Goal: Communication & Community: Ask a question

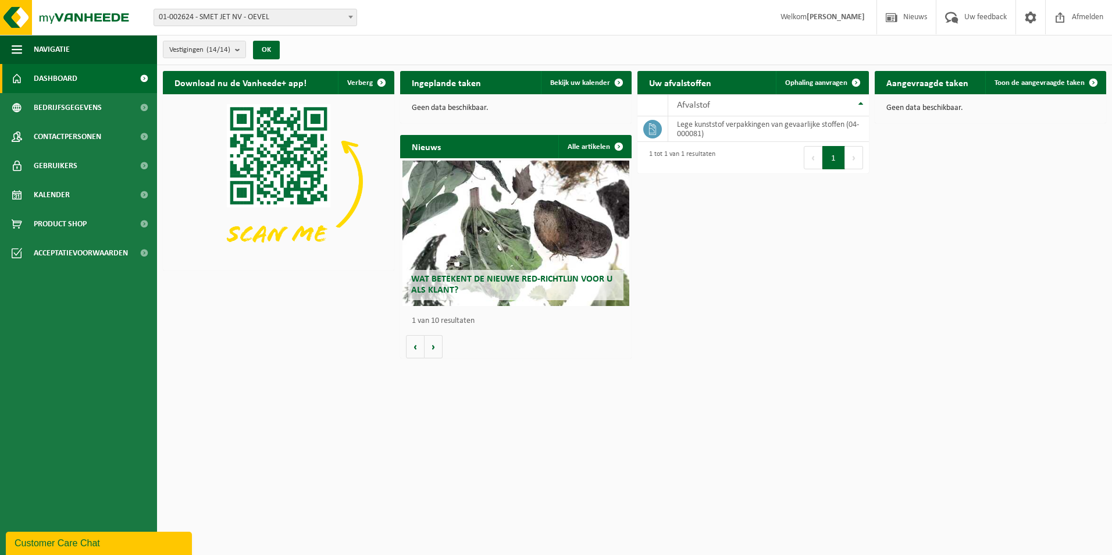
click at [72, 544] on div "Customer Care Chat" at bounding box center [99, 543] width 169 height 14
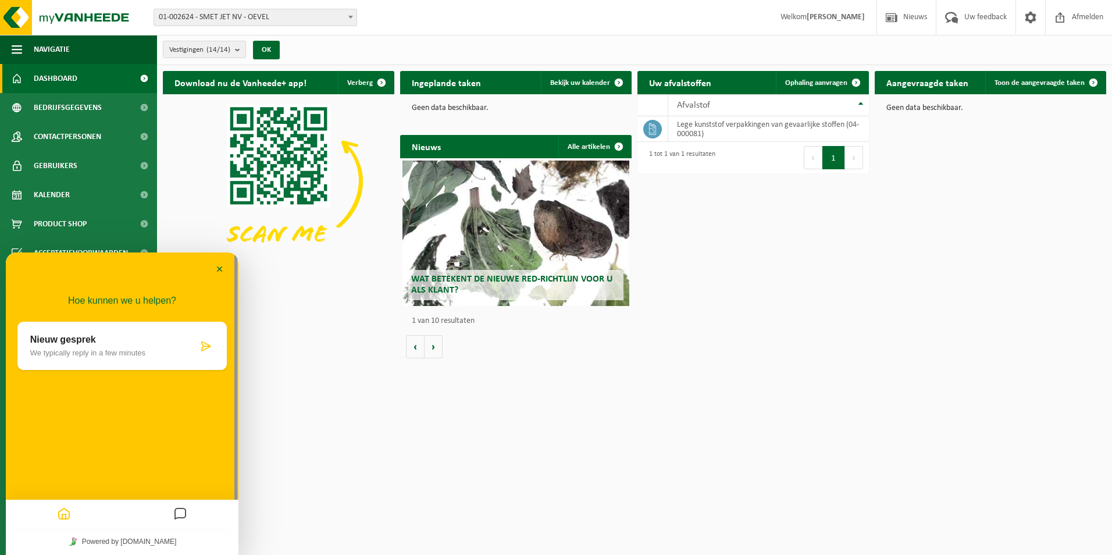
click at [180, 514] on icon "Messages" at bounding box center [180, 514] width 14 height 23
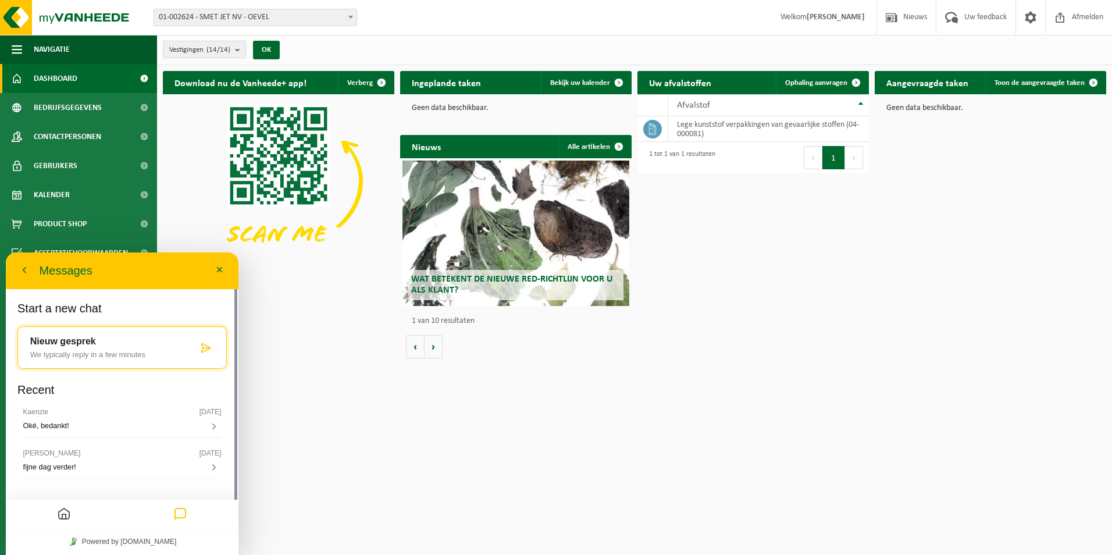
click at [95, 355] on p "We typically reply in a few minutes" at bounding box center [114, 354] width 168 height 9
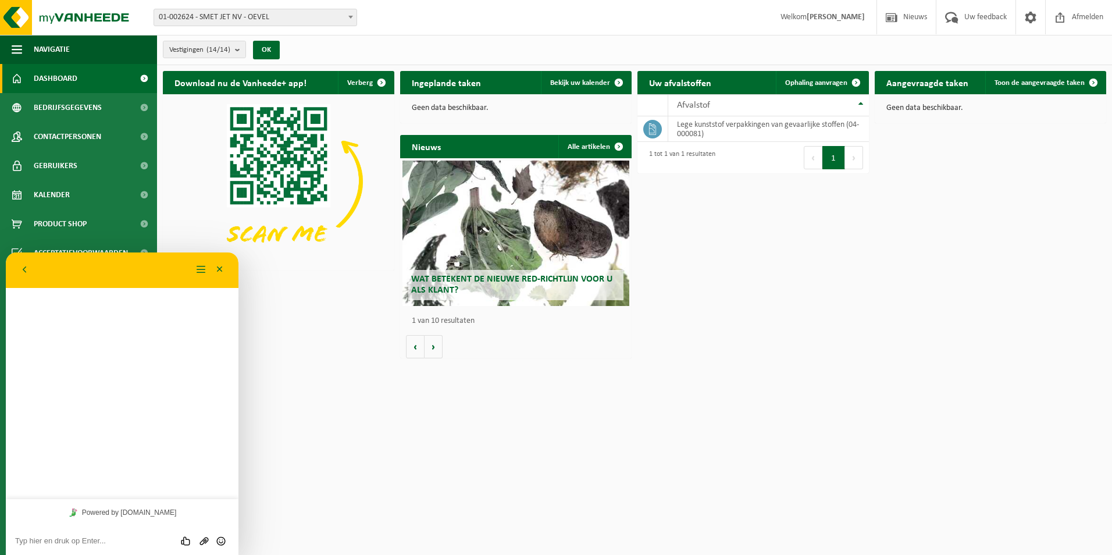
drag, startPoint x: 101, startPoint y: 541, endPoint x: 351, endPoint y: 699, distance: 295.5
click at [101, 541] on textarea at bounding box center [122, 540] width 214 height 9
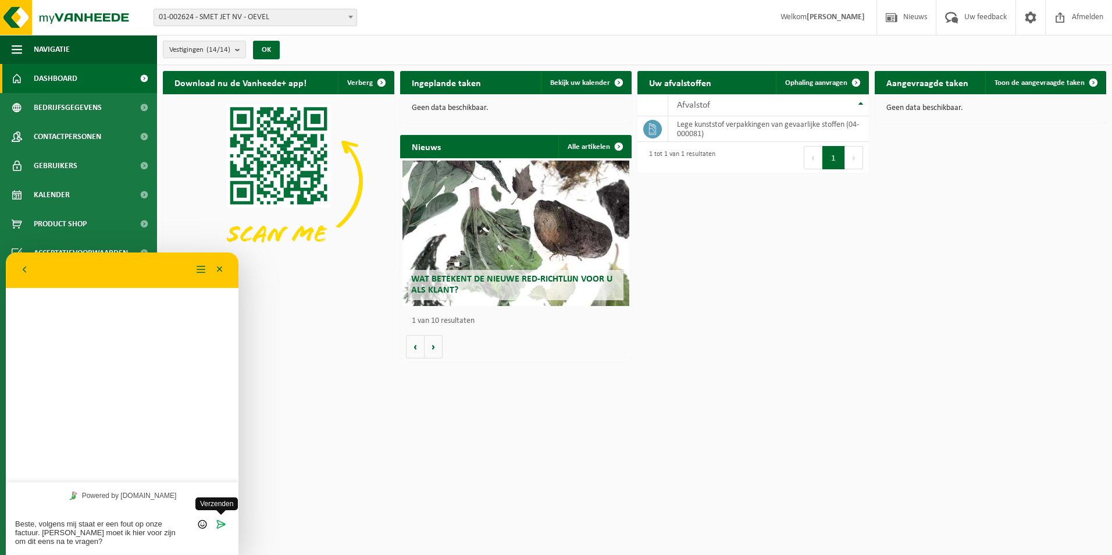
type textarea "Beste, volgens mij staat er een fout op onze factuur. [PERSON_NAME] moet ik hie…"
click at [222, 526] on icon "Verzenden" at bounding box center [221, 524] width 10 height 10
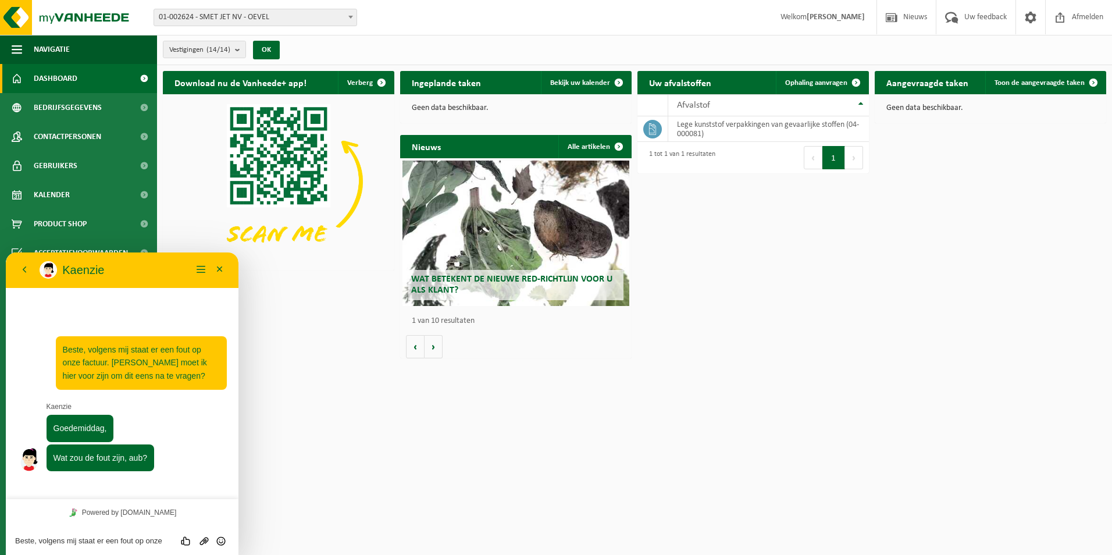
click at [70, 540] on textarea "Beste, volgens mij staat er een fout op onze factuur. [PERSON_NAME] moet ik hie…" at bounding box center [122, 540] width 214 height 9
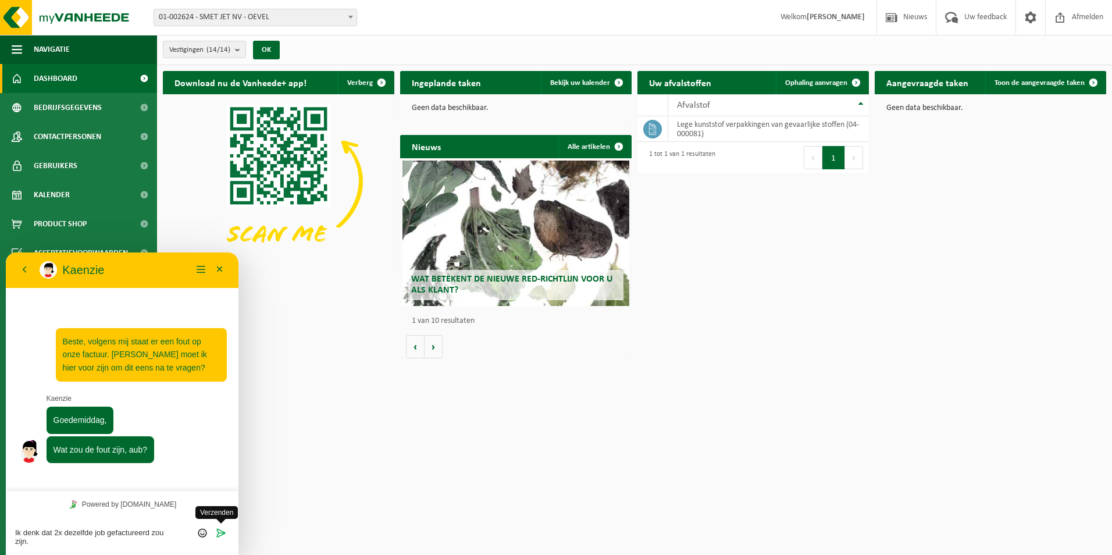
type textarea "Ik denk dat 2x dezelfde job gefactureerd zou zijn."
click at [218, 529] on icon "Verzenden" at bounding box center [221, 533] width 10 height 10
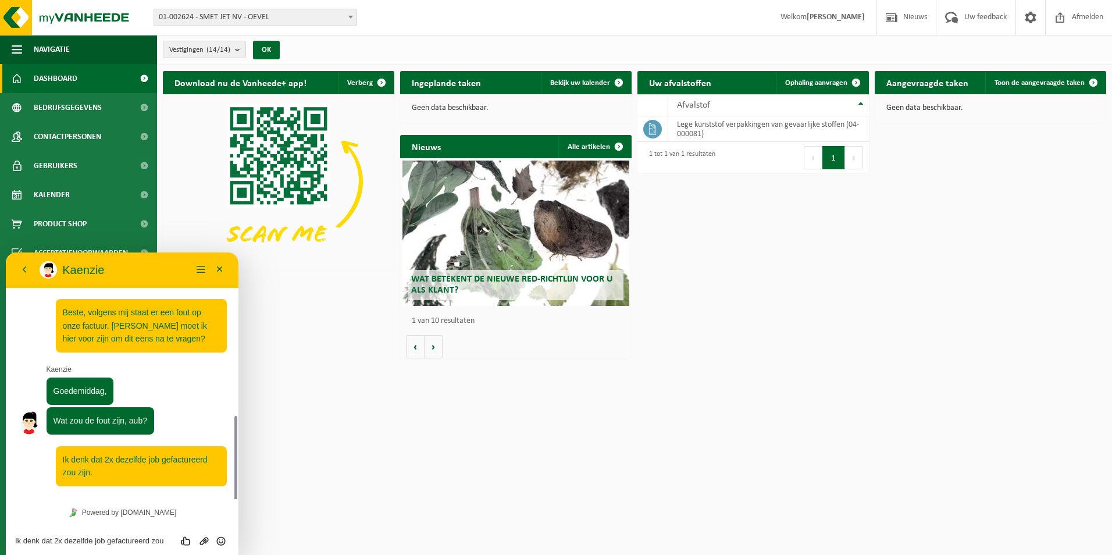
scroll to position [95, 0]
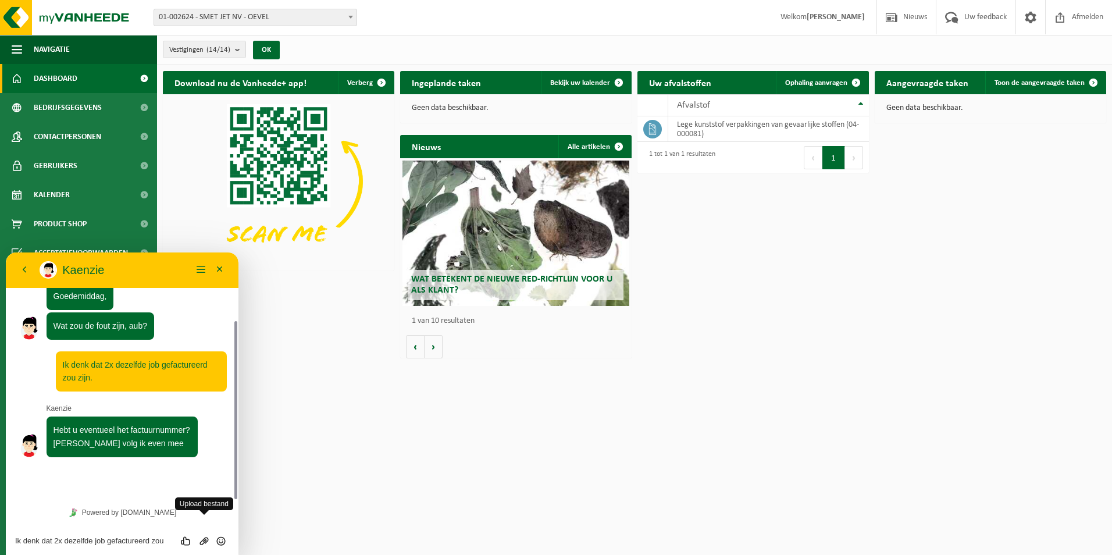
click at [206, 543] on icon "Group of buttons" at bounding box center [204, 541] width 10 height 10
click at [88, 519] on ul at bounding box center [122, 514] width 203 height 29
click at [91, 535] on div "Ik denk dat 2x dezelfde job gefactureerd zou zijn. Beoordeel deze chat Upload b…" at bounding box center [122, 540] width 214 height 10
click at [87, 542] on textarea "Ik denk dat 2x dezelfde job gefactureerd zou zijn." at bounding box center [122, 540] width 214 height 9
click at [31, 516] on icon at bounding box center [36, 515] width 12 height 12
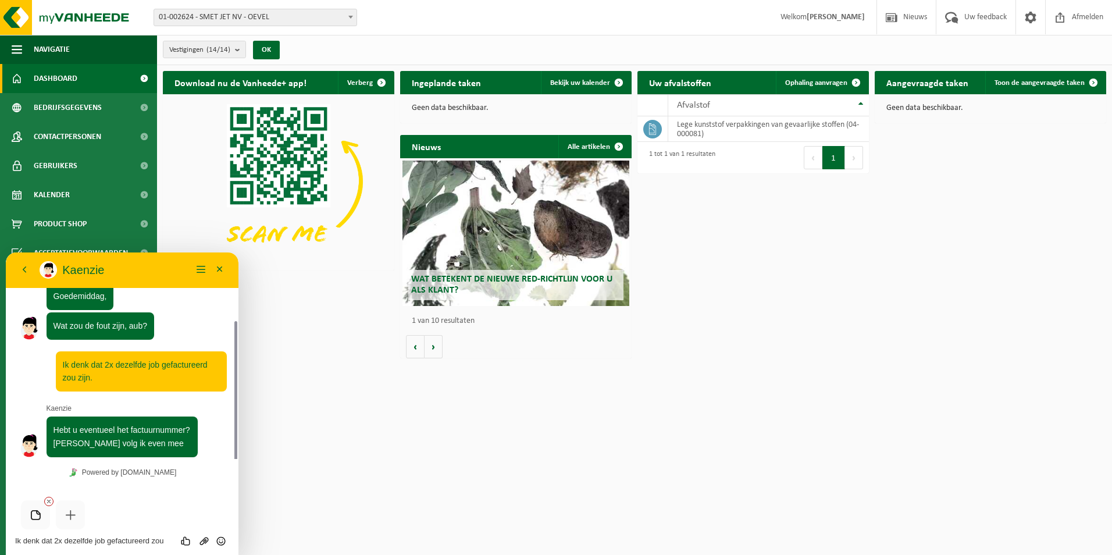
click at [42, 546] on div "Ik denk dat 2x dezelfde job gefactureerd zou zijn. Beoordeel deze chat Upload b…" at bounding box center [122, 520] width 233 height 70
click at [41, 540] on textarea "Ik denk dat 2x dezelfde job gefactureerd zou zijn." at bounding box center [122, 540] width 214 height 9
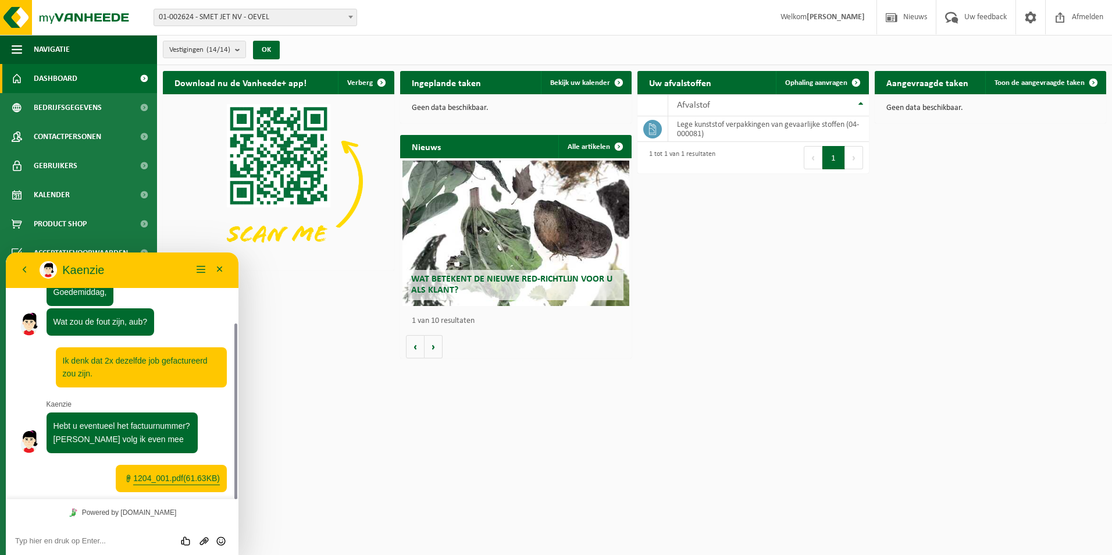
scroll to position [138, 0]
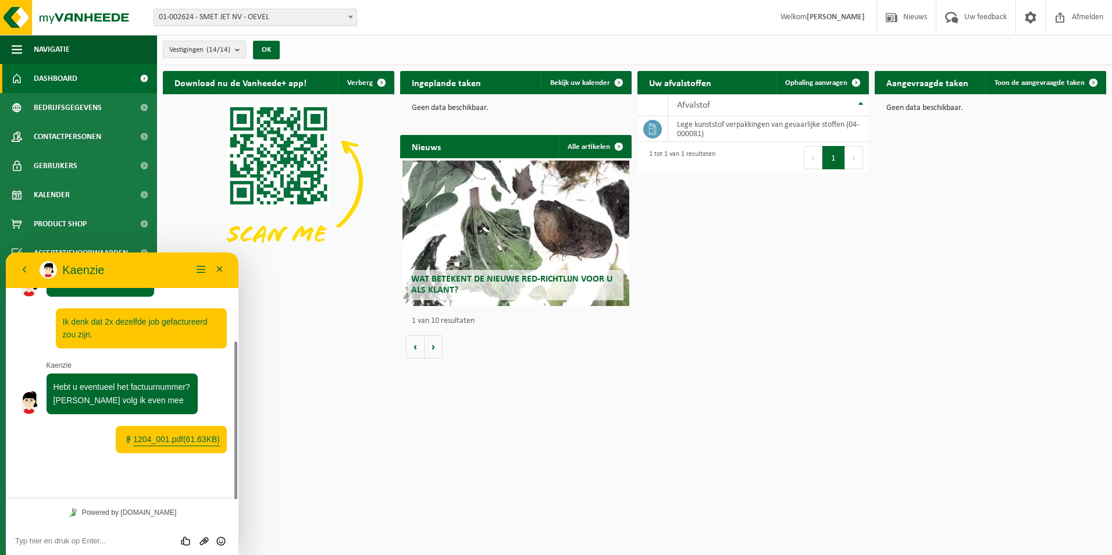
click at [72, 543] on textarea at bounding box center [122, 540] width 214 height 9
click at [67, 544] on textarea at bounding box center [122, 540] width 214 height 9
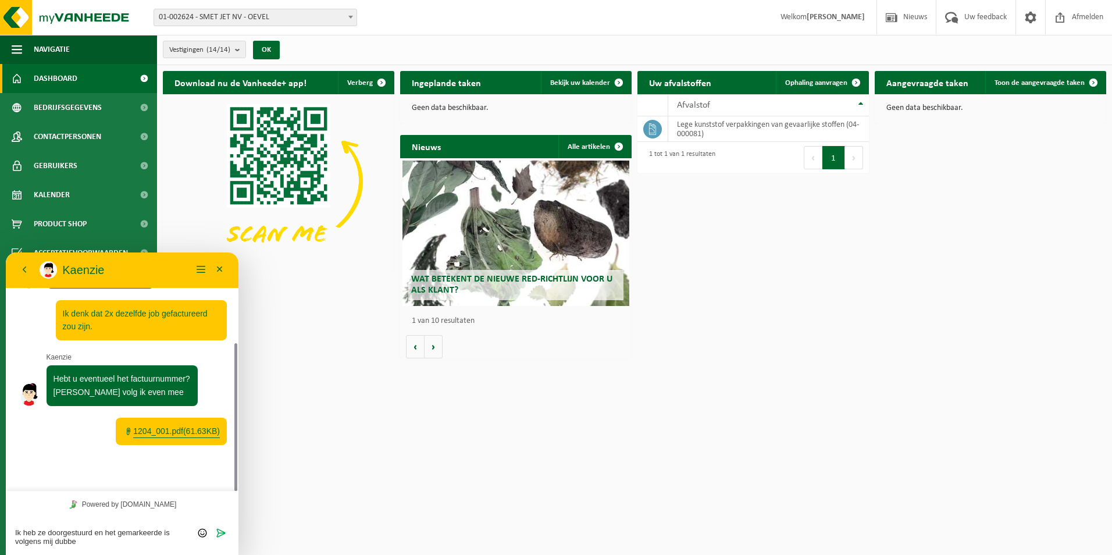
type textarea "Ik heb ze doorgestuurd en het gemarkeerde is volgens mij dubbel"
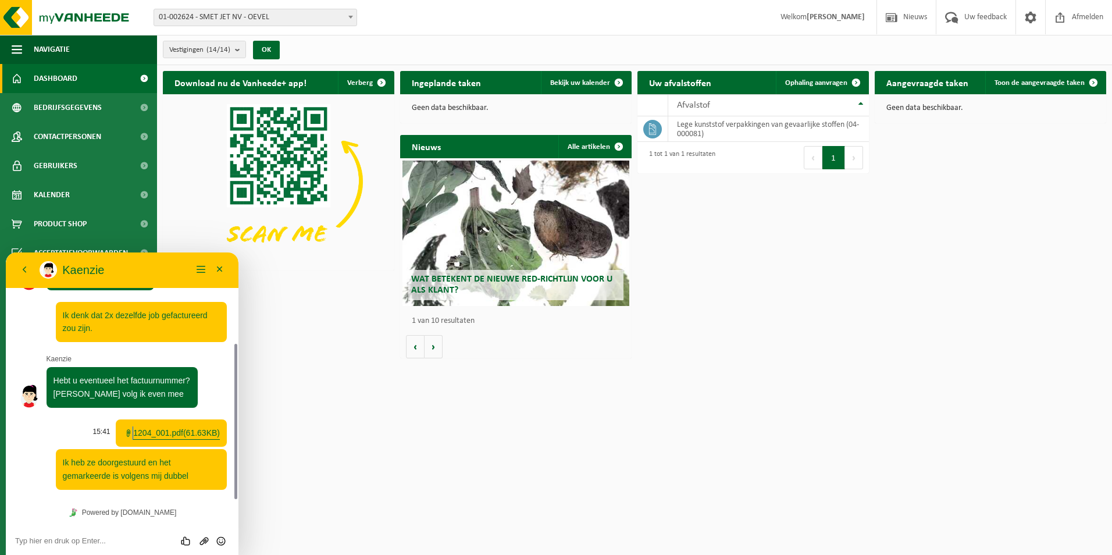
click at [162, 433] on span "001.pdf" at bounding box center [169, 432] width 27 height 13
click at [87, 534] on div "Beoordeel deze chat Upload bestand Emoji invoeren" at bounding box center [122, 540] width 233 height 29
click at [87, 546] on div "Beoordeel deze chat Upload bestand Emoji invoeren" at bounding box center [122, 540] width 233 height 29
type textarea "VF25-15488"
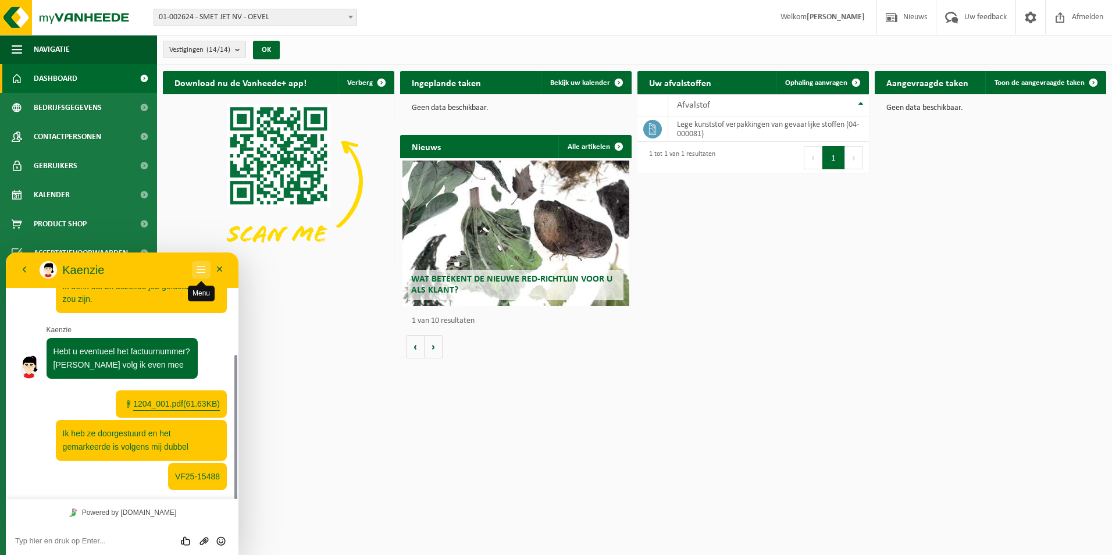
click at [198, 271] on button "Menu" at bounding box center [201, 269] width 19 height 17
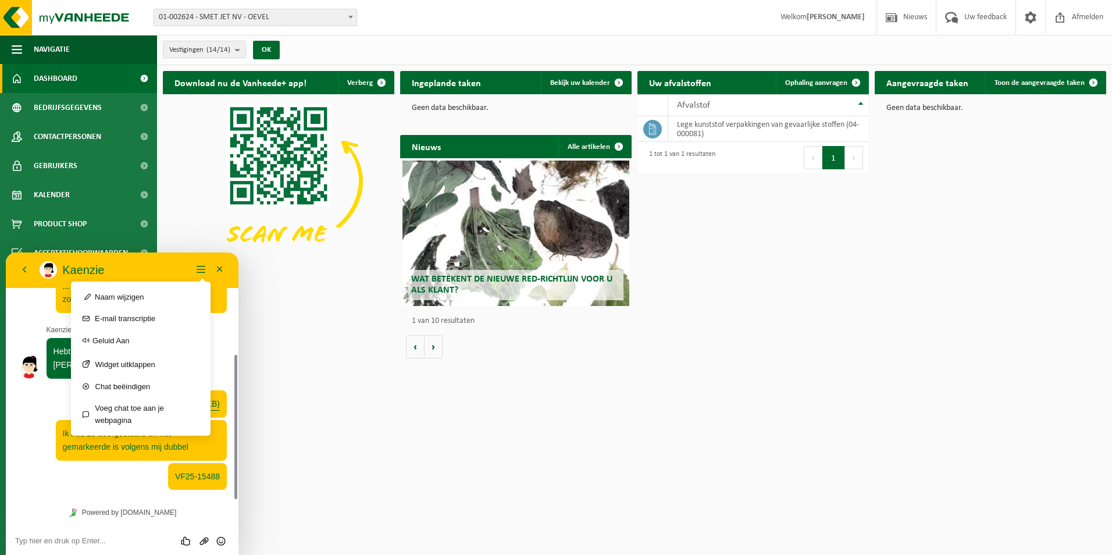
click at [333, 397] on html "Vestiging: 01-002624 - SMET JET NV - OEVEL 10-921910 - CHANTIER GUEST SAFETY - …" at bounding box center [556, 277] width 1112 height 555
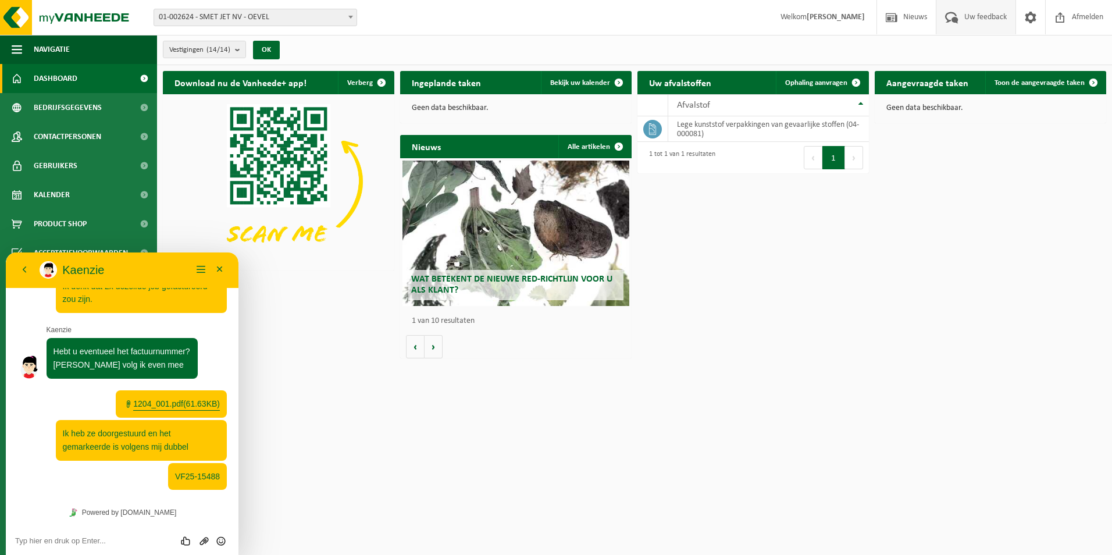
scroll to position [314, 0]
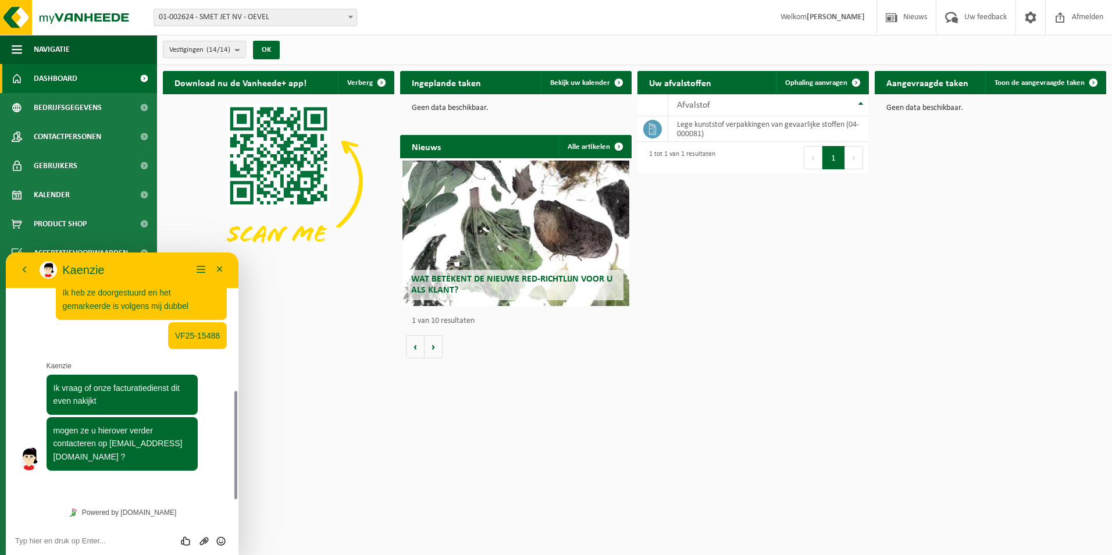
click at [83, 545] on textarea at bounding box center [122, 540] width 214 height 9
type textarea "[PERSON_NAME], bedankt!"
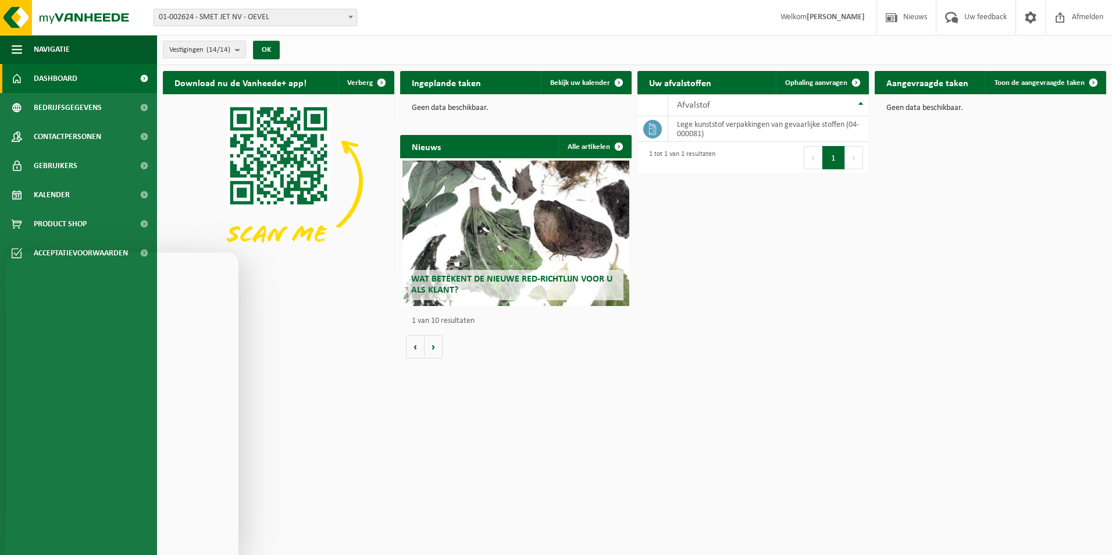
scroll to position [834, 0]
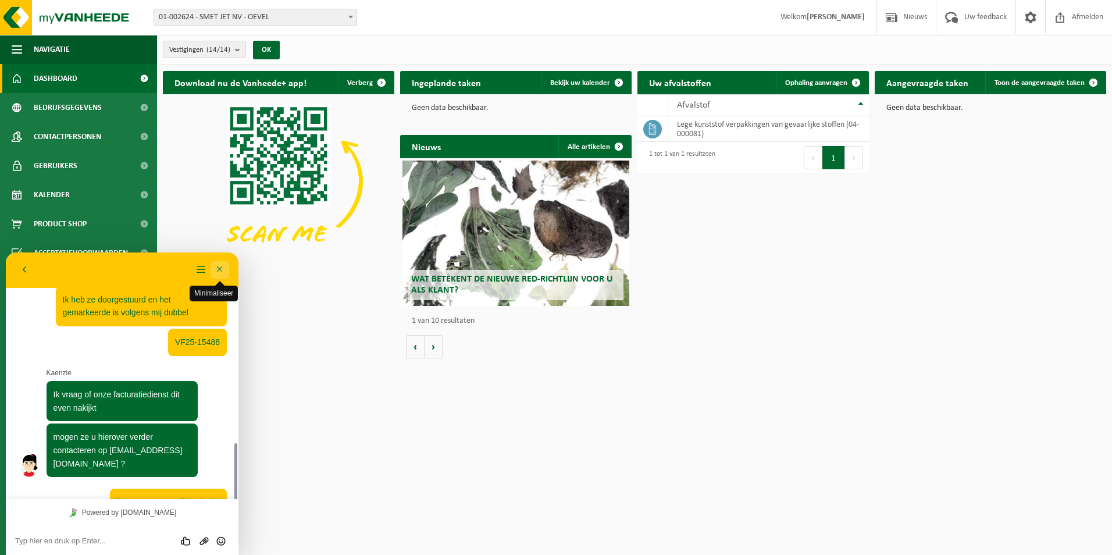
click at [221, 270] on button "Minimaliseer" at bounding box center [220, 269] width 19 height 17
